Goal: Information Seeking & Learning: Learn about a topic

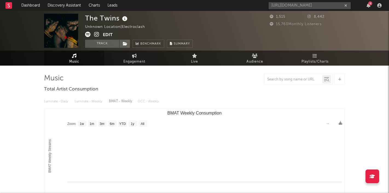
select select "1w"
click at [293, 6] on input "[URL][DOMAIN_NAME]" at bounding box center [310, 5] width 82 height 7
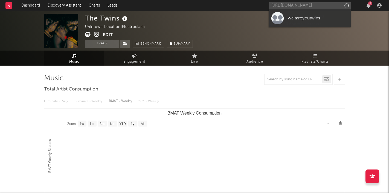
click at [293, 6] on input "[URL][DOMAIN_NAME]" at bounding box center [310, 5] width 82 height 7
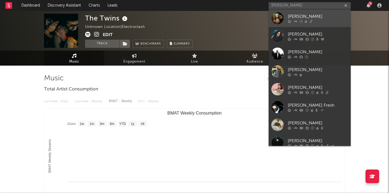
type input "[PERSON_NAME]"
click at [309, 16] on div "[PERSON_NAME]" at bounding box center [318, 16] width 60 height 7
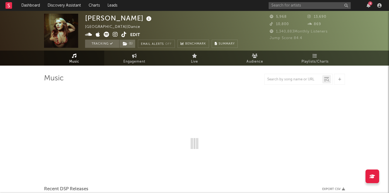
select select "6m"
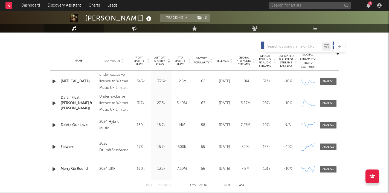
scroll to position [203, 0]
click at [329, 147] on div at bounding box center [329, 147] width 12 height 4
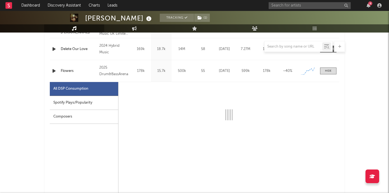
select select "1w"
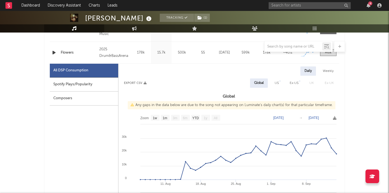
scroll to position [298, 0]
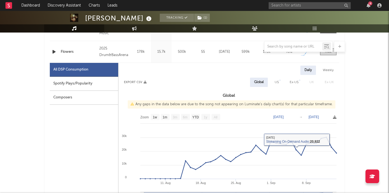
click at [105, 85] on div "Spotify Plays/Popularity" at bounding box center [84, 84] width 68 height 14
select select "1w"
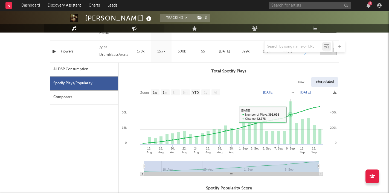
scroll to position [293, 0]
